Goal: Check status: Verify the current state of an ongoing process or item

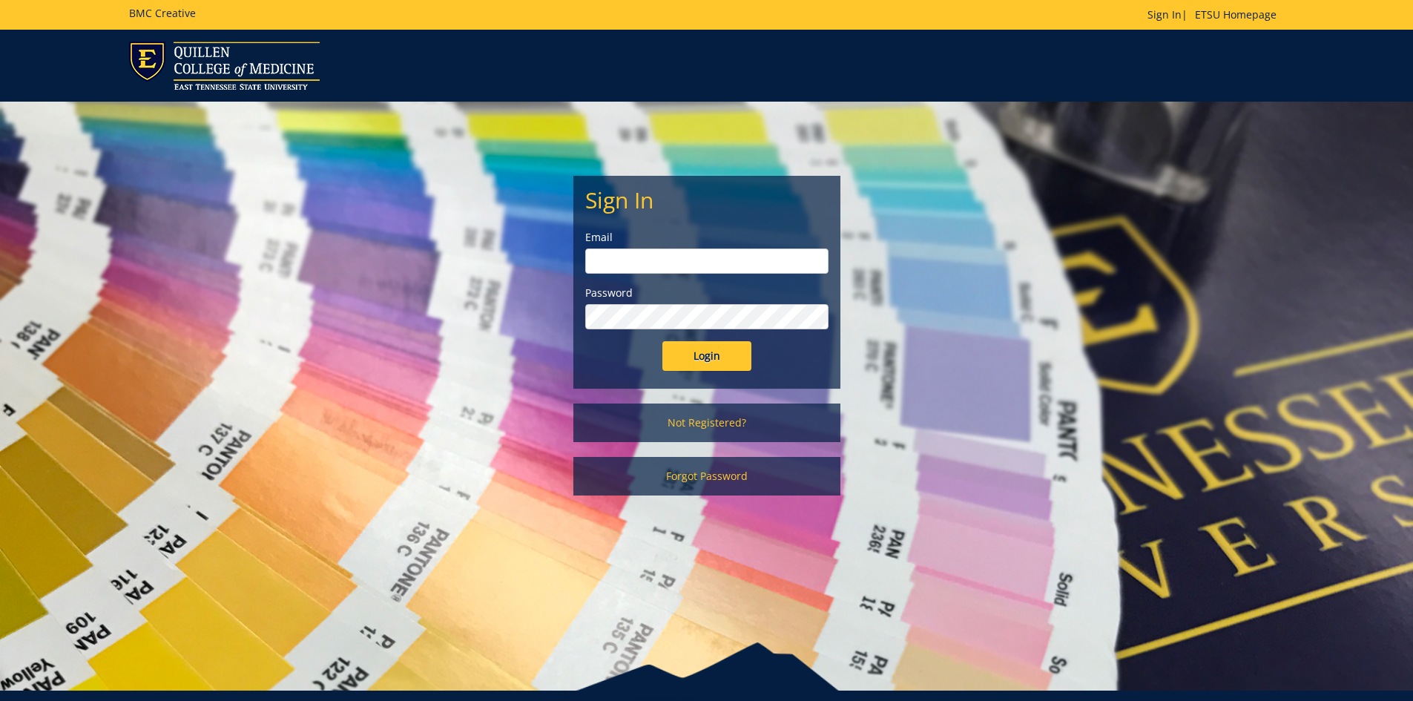
type input "[EMAIL_ADDRESS][DOMAIN_NAME]"
click at [709, 352] on input "Login" at bounding box center [707, 356] width 89 height 30
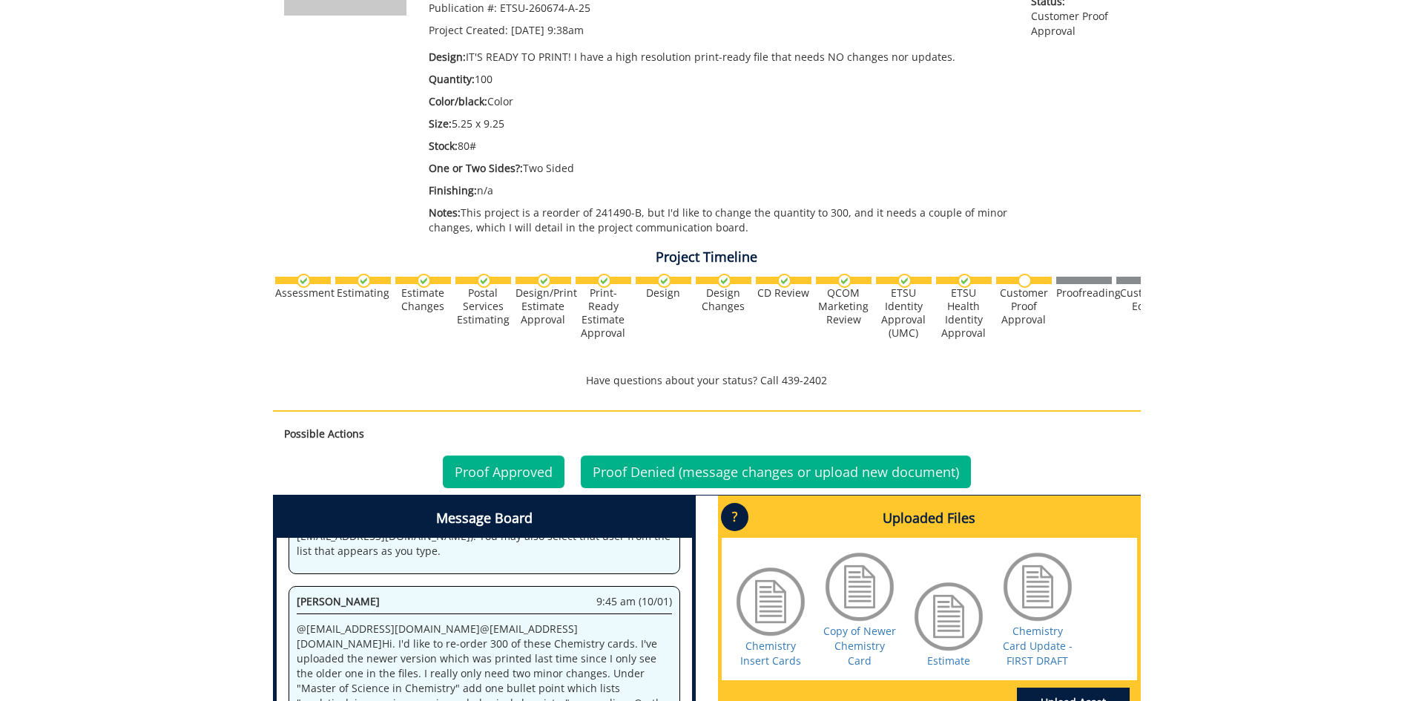
scroll to position [519, 0]
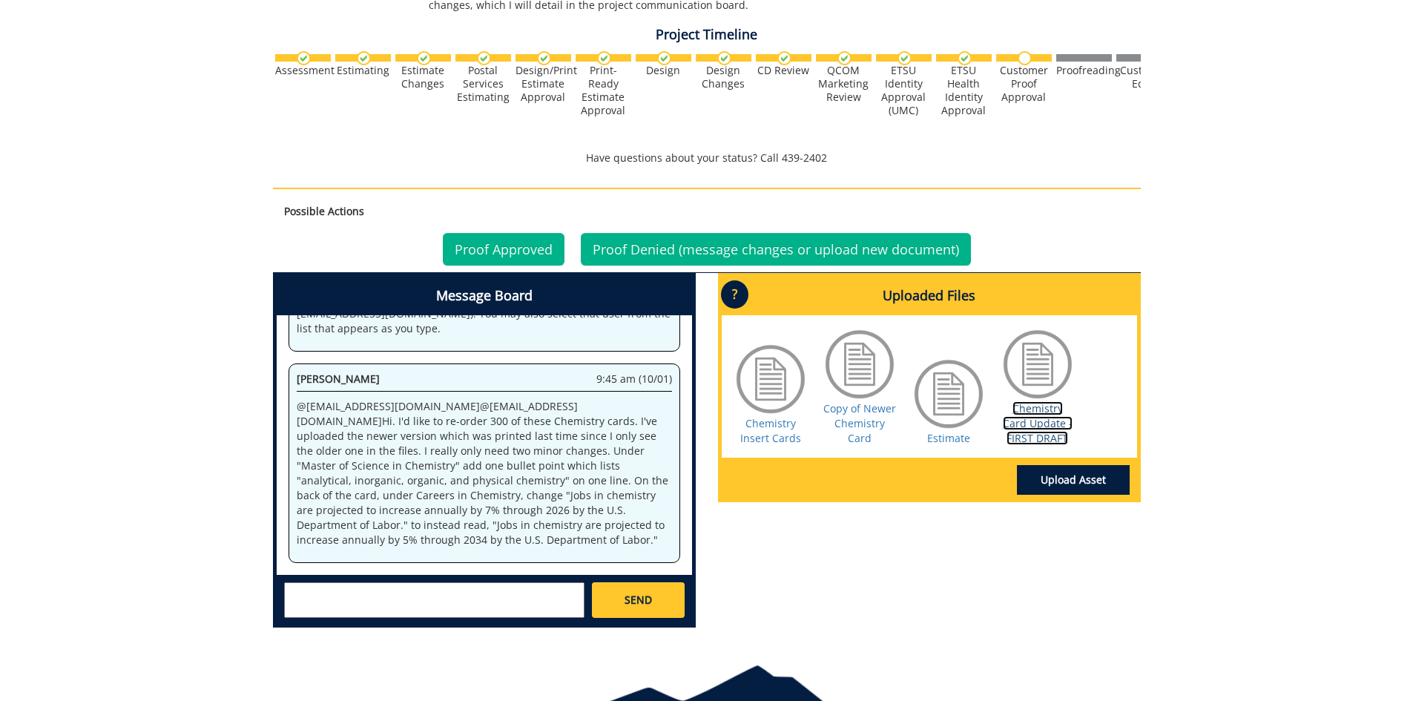
click at [1039, 424] on link "Chemistry Card Update - FIRST DRAFT" at bounding box center [1038, 423] width 70 height 44
click at [526, 249] on link "Proof Approved" at bounding box center [504, 249] width 122 height 33
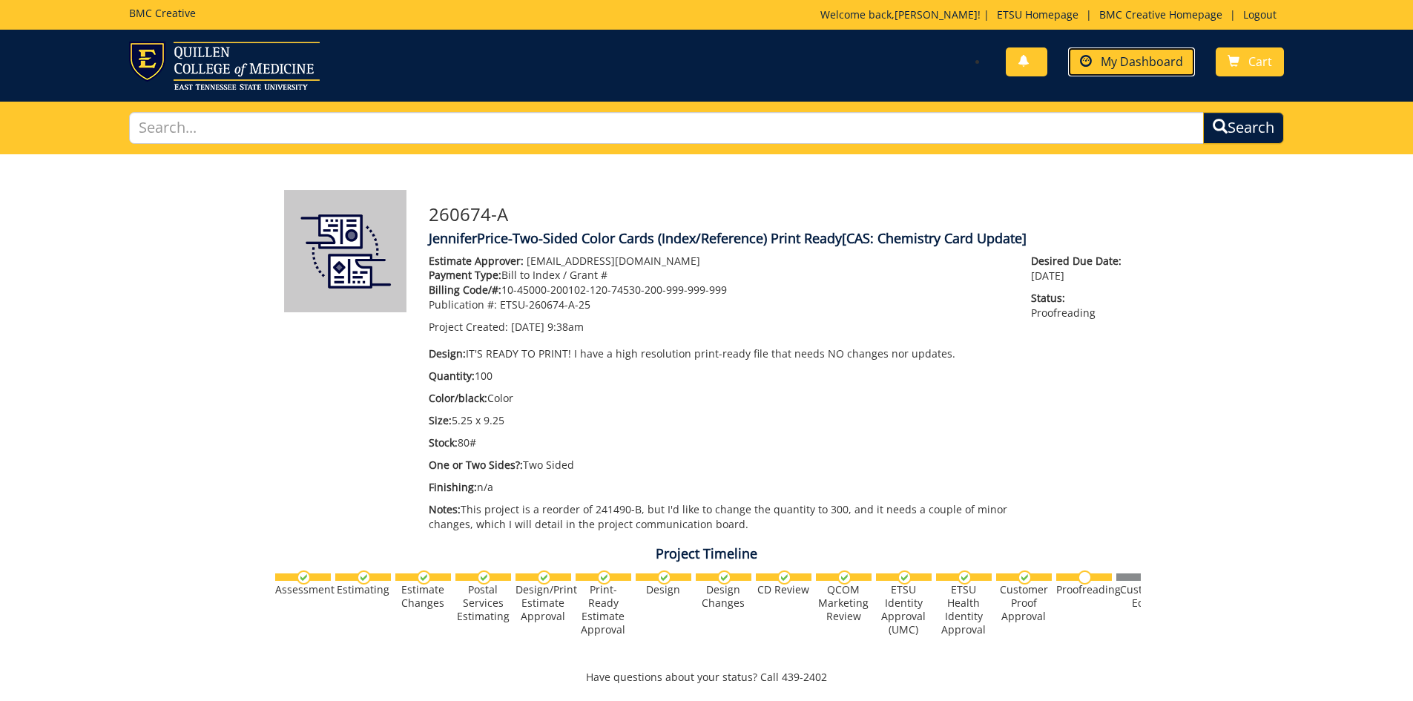
click at [1151, 62] on span "My Dashboard" at bounding box center [1142, 61] width 82 height 16
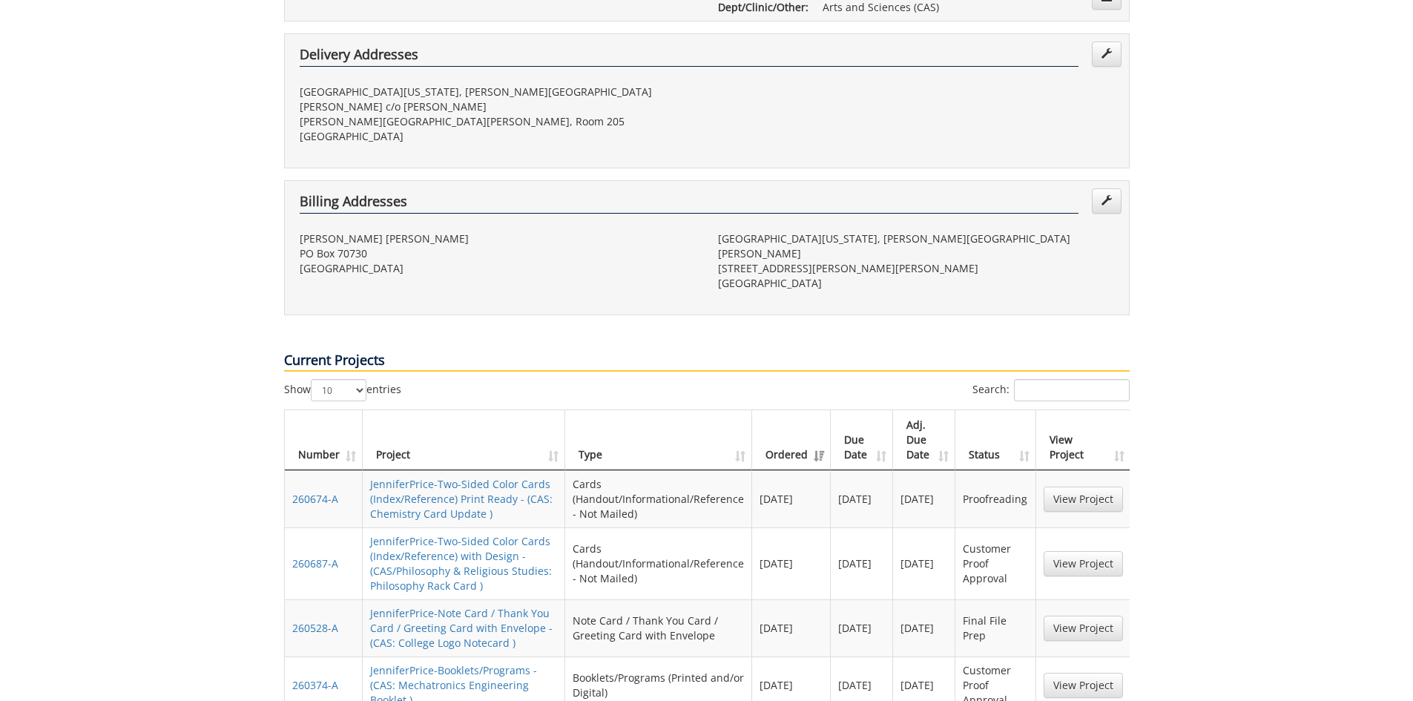
scroll to position [594, 0]
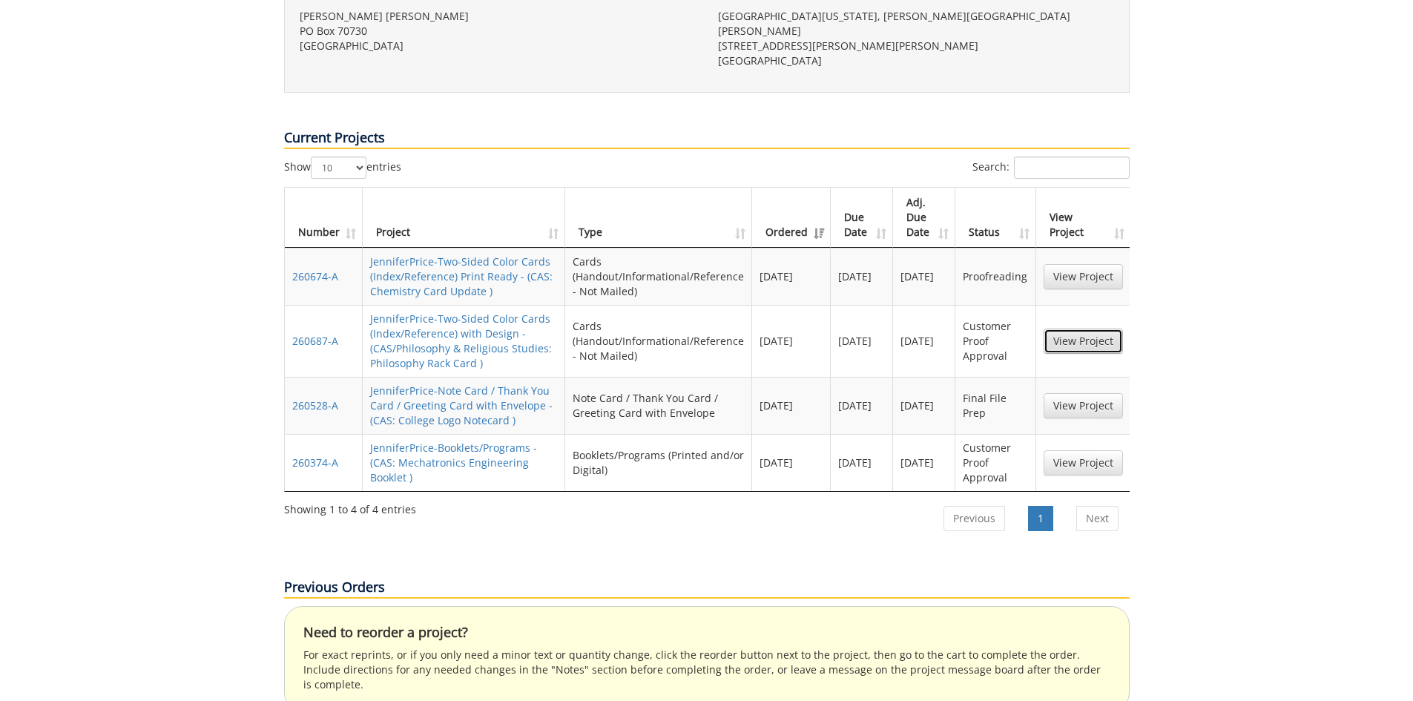
click at [1080, 329] on link "View Project" at bounding box center [1083, 341] width 79 height 25
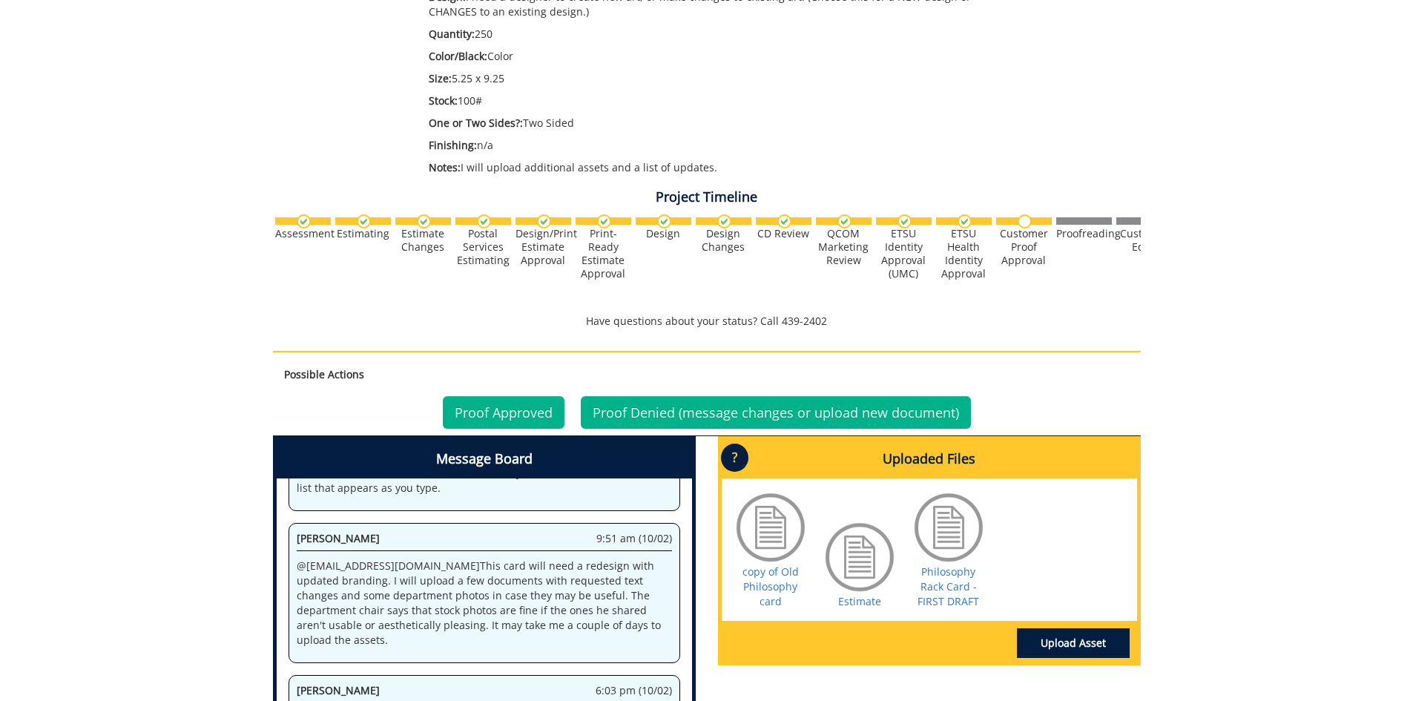
scroll to position [617, 0]
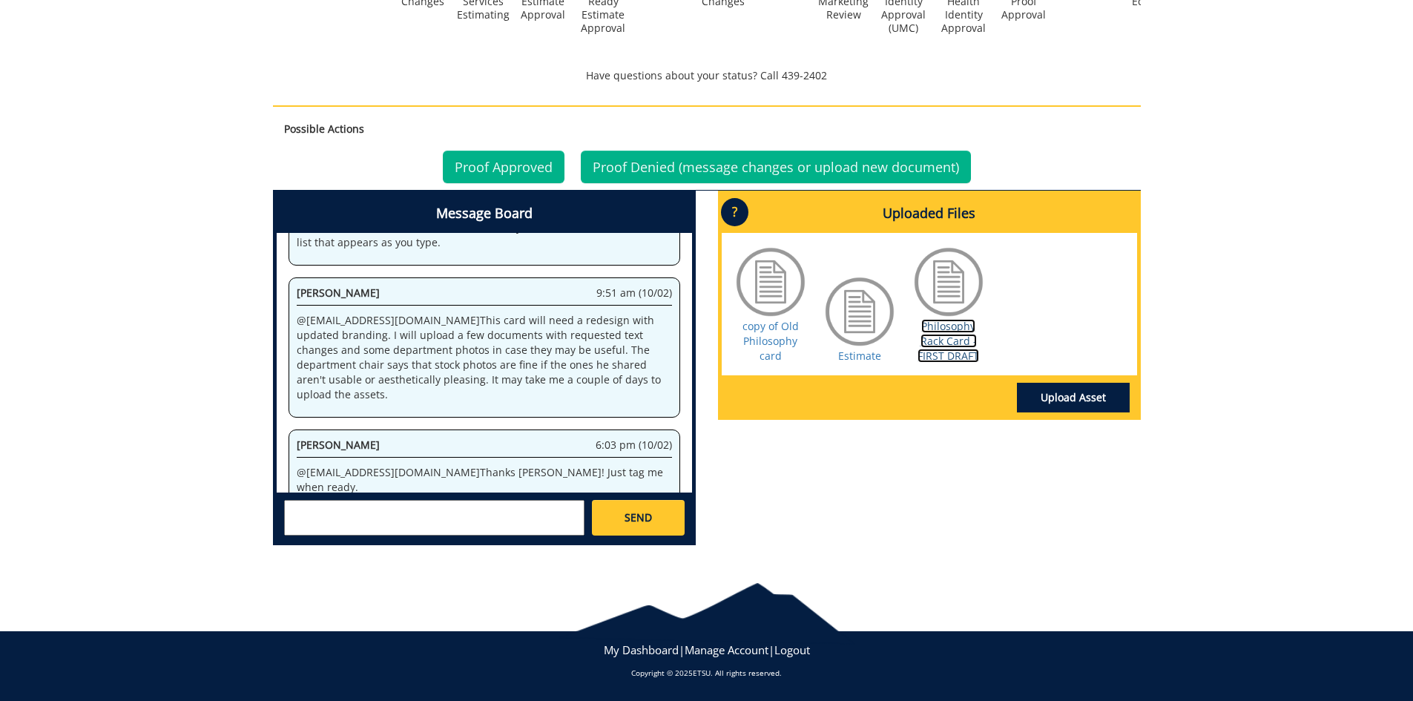
click at [940, 326] on link "Philosophy Rack Card - FIRST DRAFT" at bounding box center [949, 341] width 62 height 44
